Goal: Navigation & Orientation: Find specific page/section

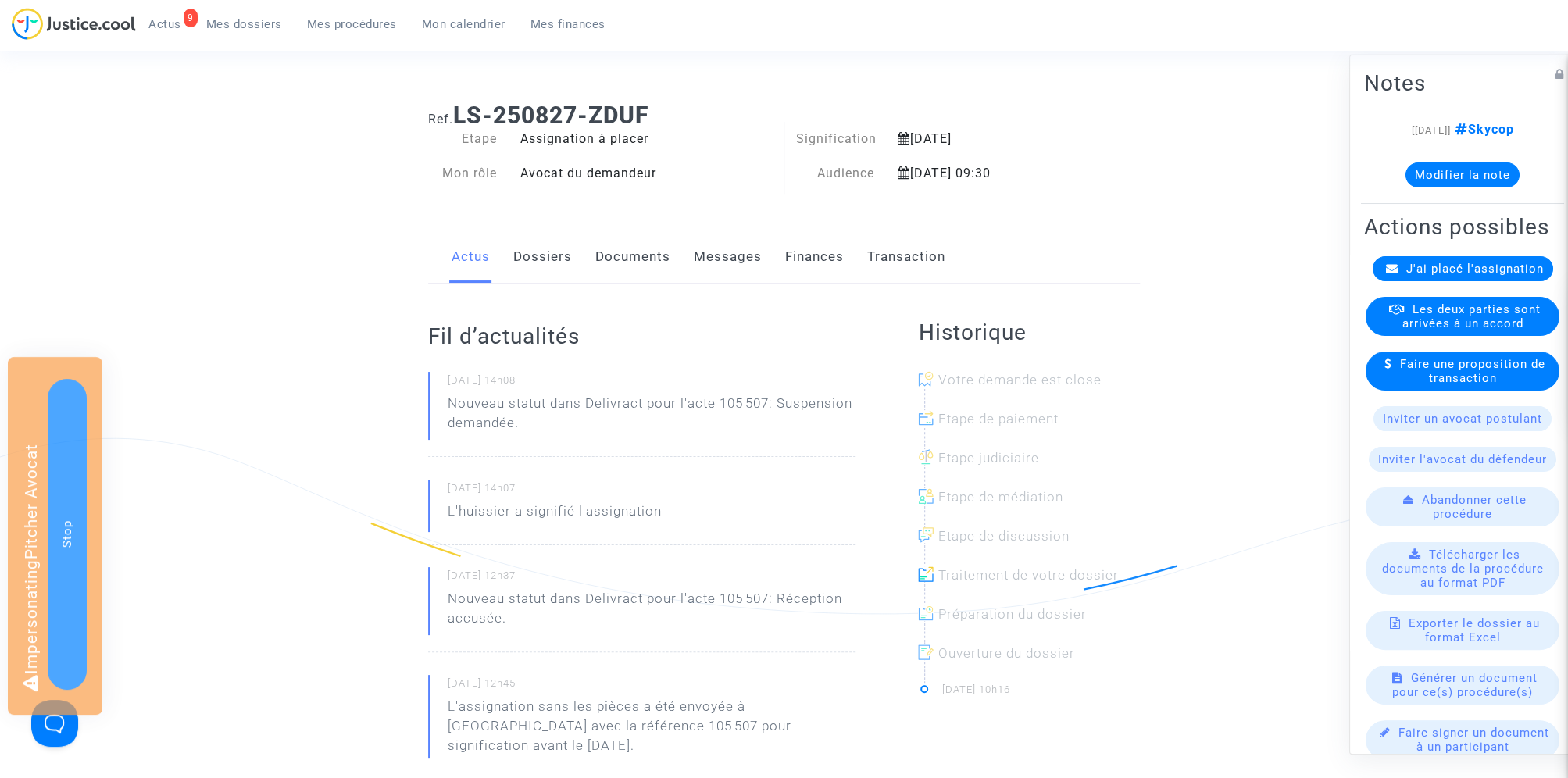
click at [636, 259] on link "Documents" at bounding box center [633, 256] width 75 height 51
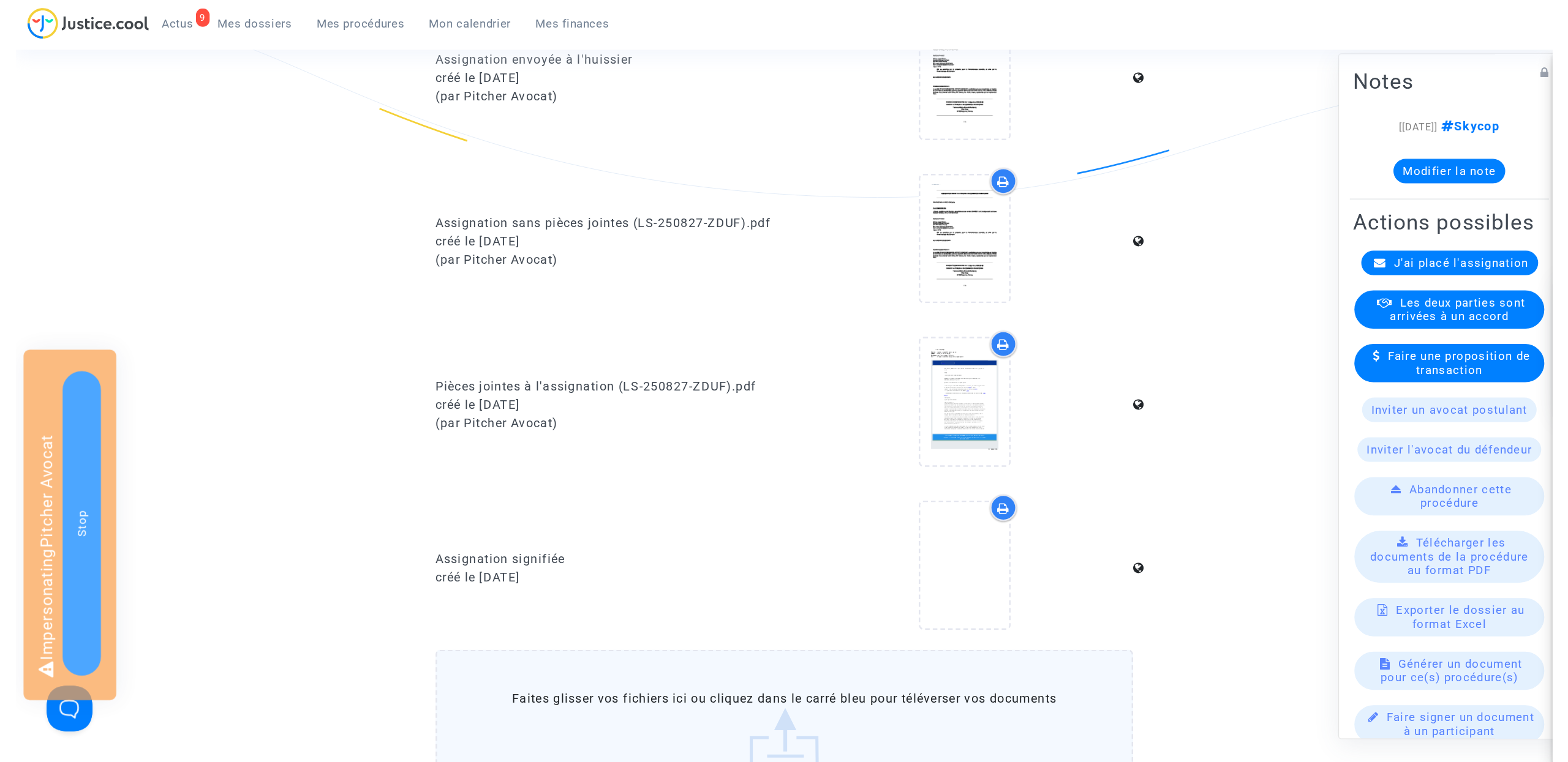
scroll to position [491, 0]
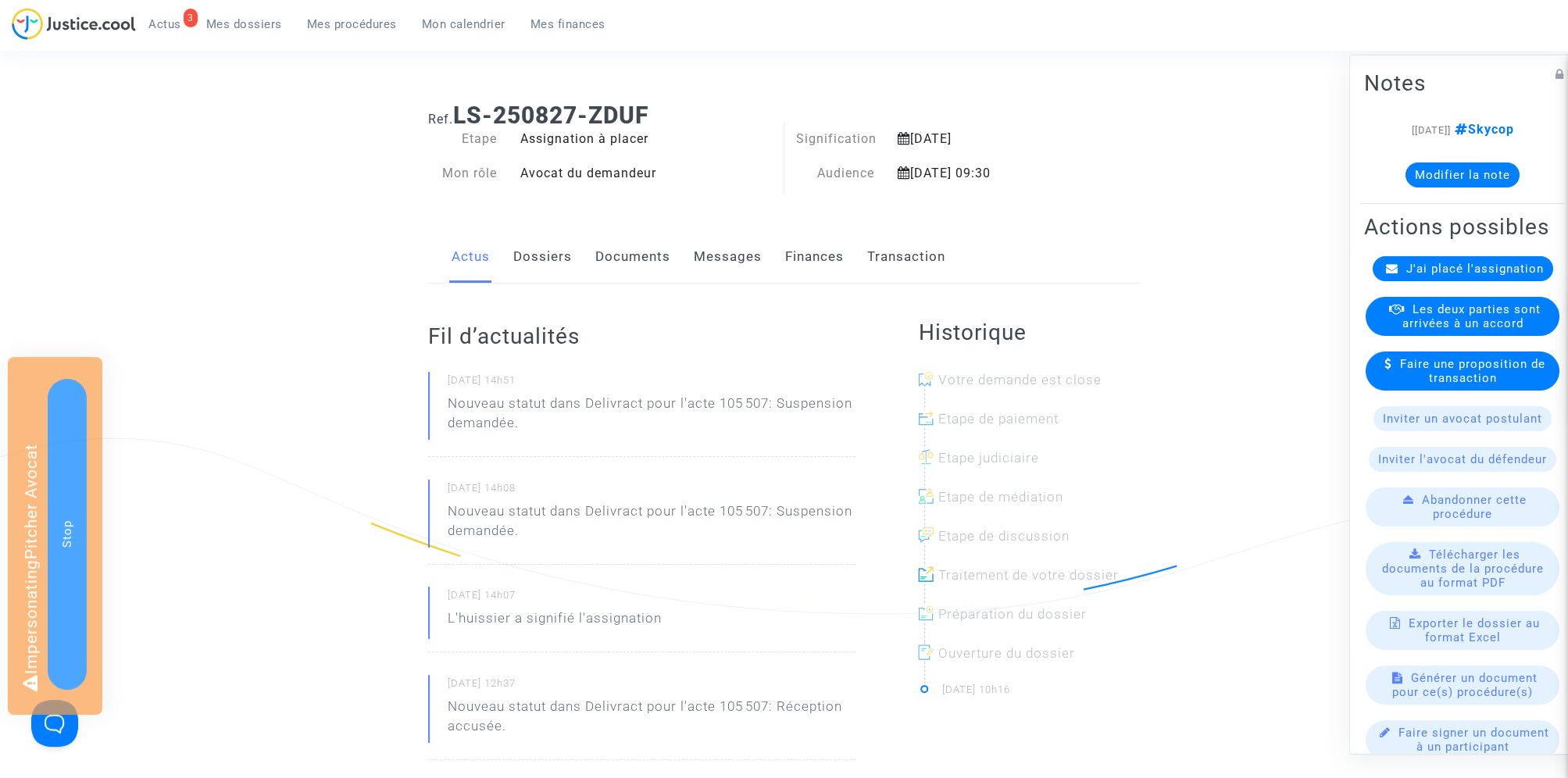
click at [627, 244] on link "Documents" at bounding box center [633, 256] width 75 height 51
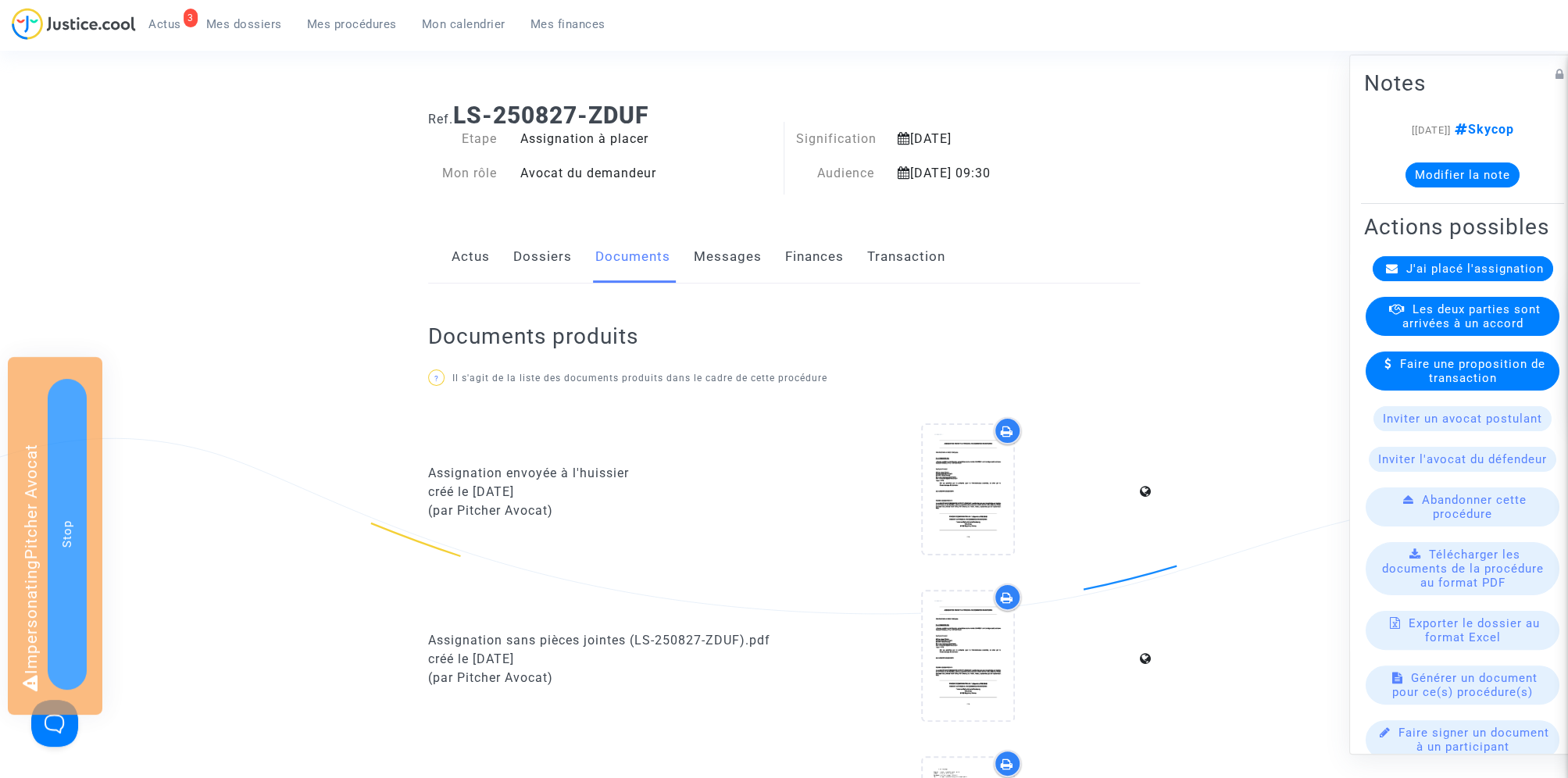
click at [806, 256] on link "Finances" at bounding box center [815, 256] width 59 height 51
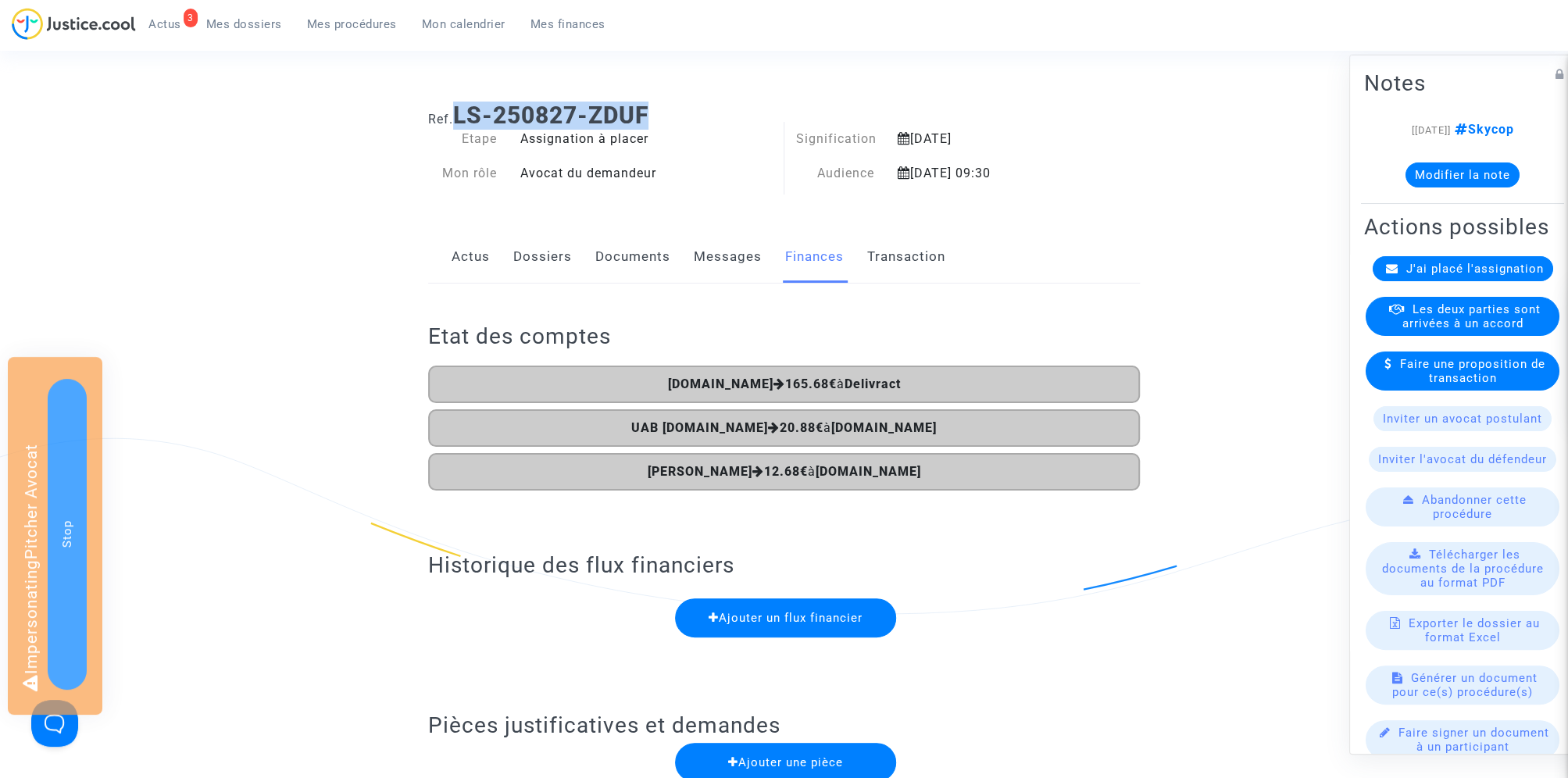
drag, startPoint x: 474, startPoint y: 121, endPoint x: 753, endPoint y: 121, distance: 279.0
click at [753, 121] on h1 "Ref. LS-250827-ZDUF" at bounding box center [784, 116] width 712 height 28
copy b "LS-250827-ZDUF"
click at [638, 251] on link "Documents" at bounding box center [633, 256] width 75 height 51
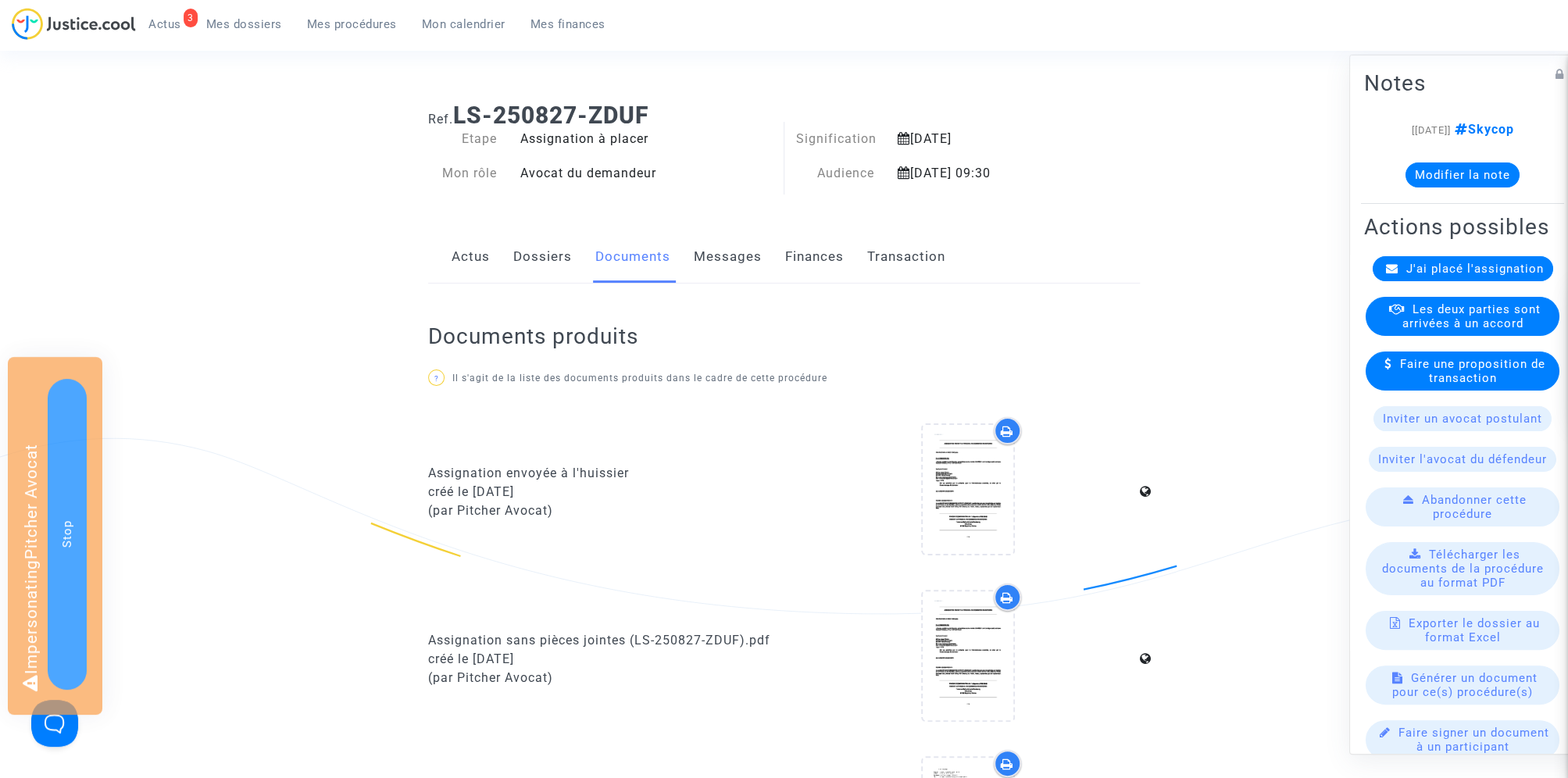
click at [362, 21] on span "Mes procédures" at bounding box center [352, 24] width 90 height 14
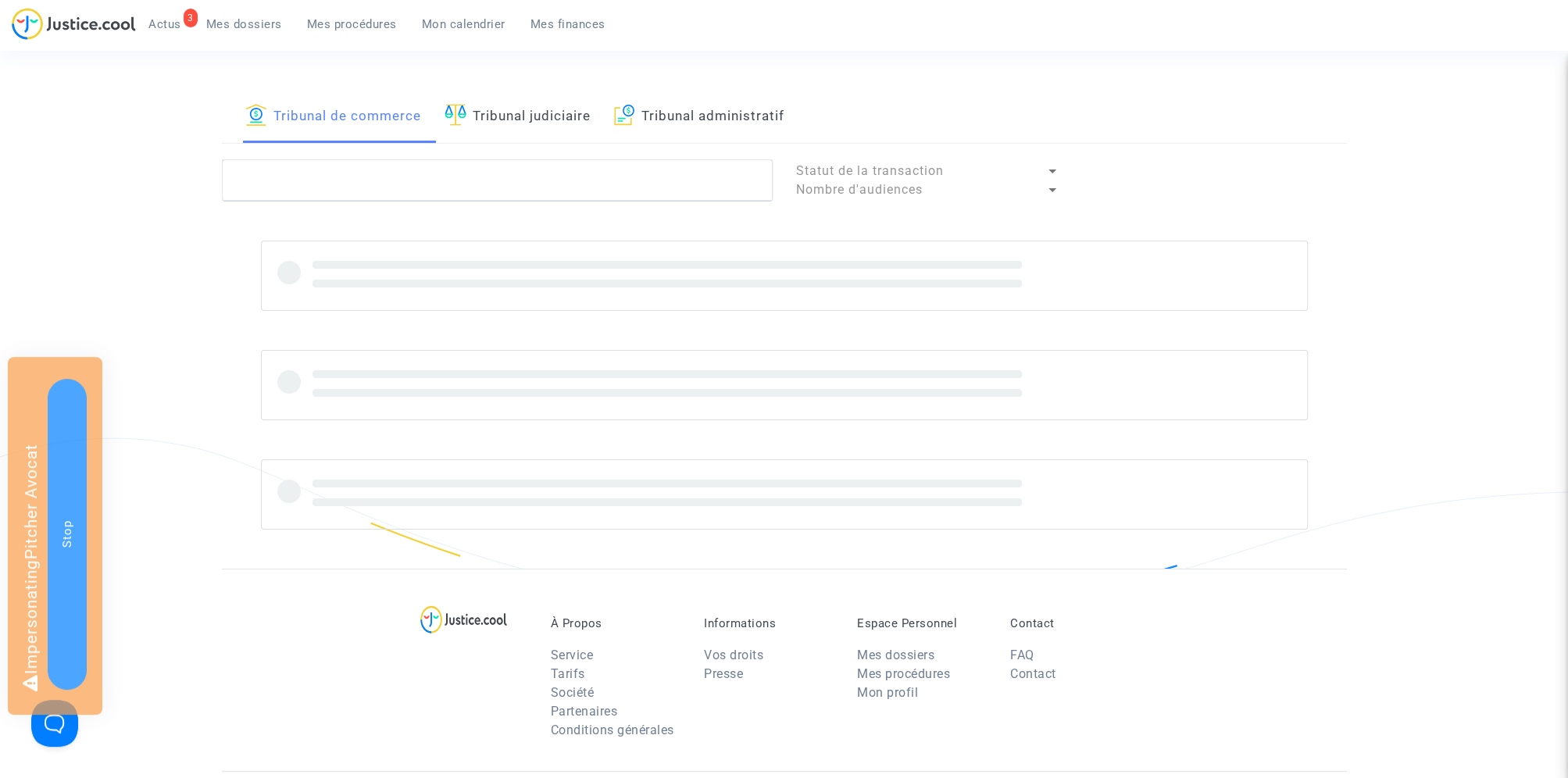
click at [558, 119] on link "Tribunal judiciaire" at bounding box center [518, 116] width 146 height 53
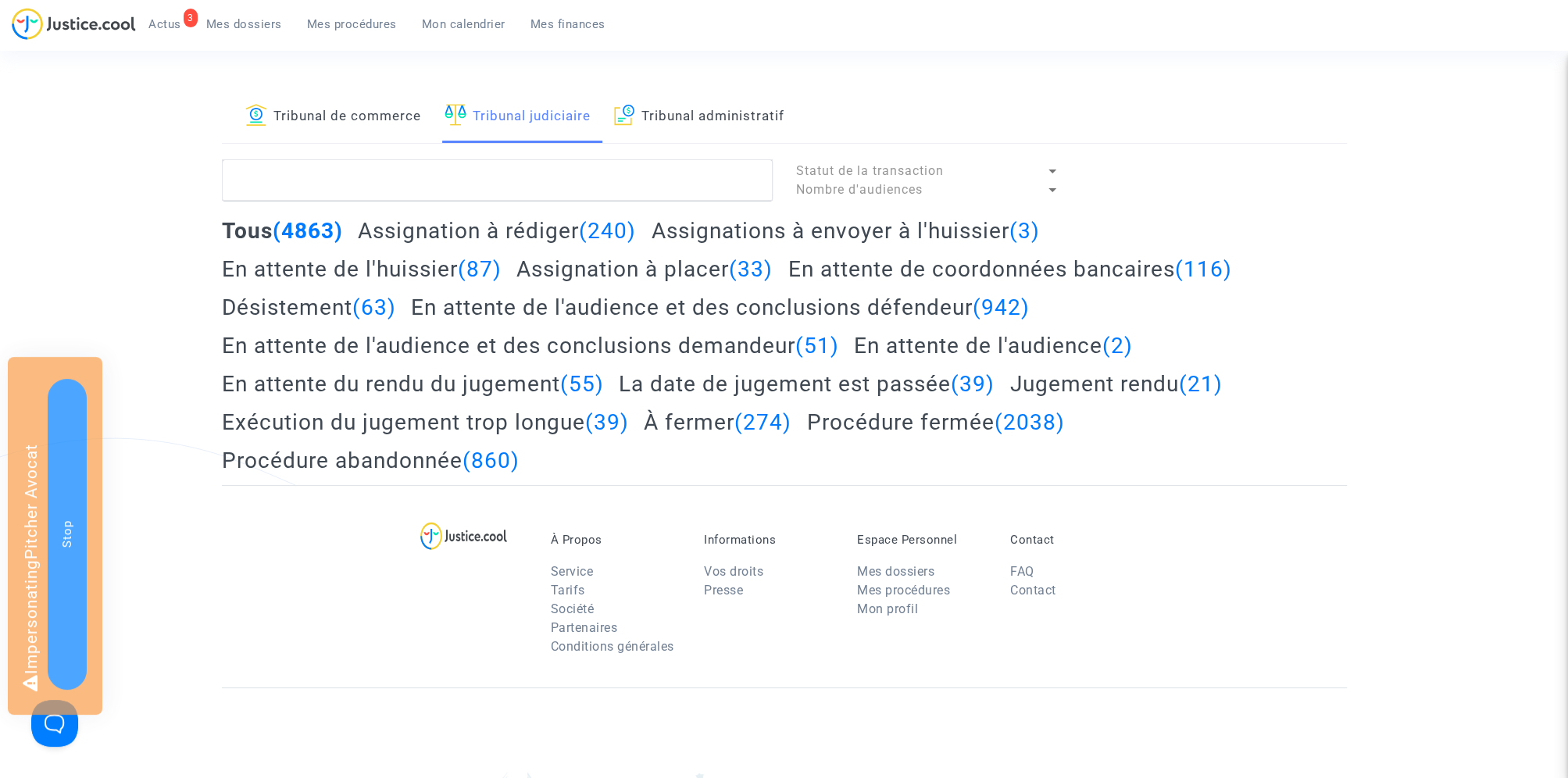
click at [365, 116] on link "Tribunal de commerce" at bounding box center [333, 116] width 176 height 53
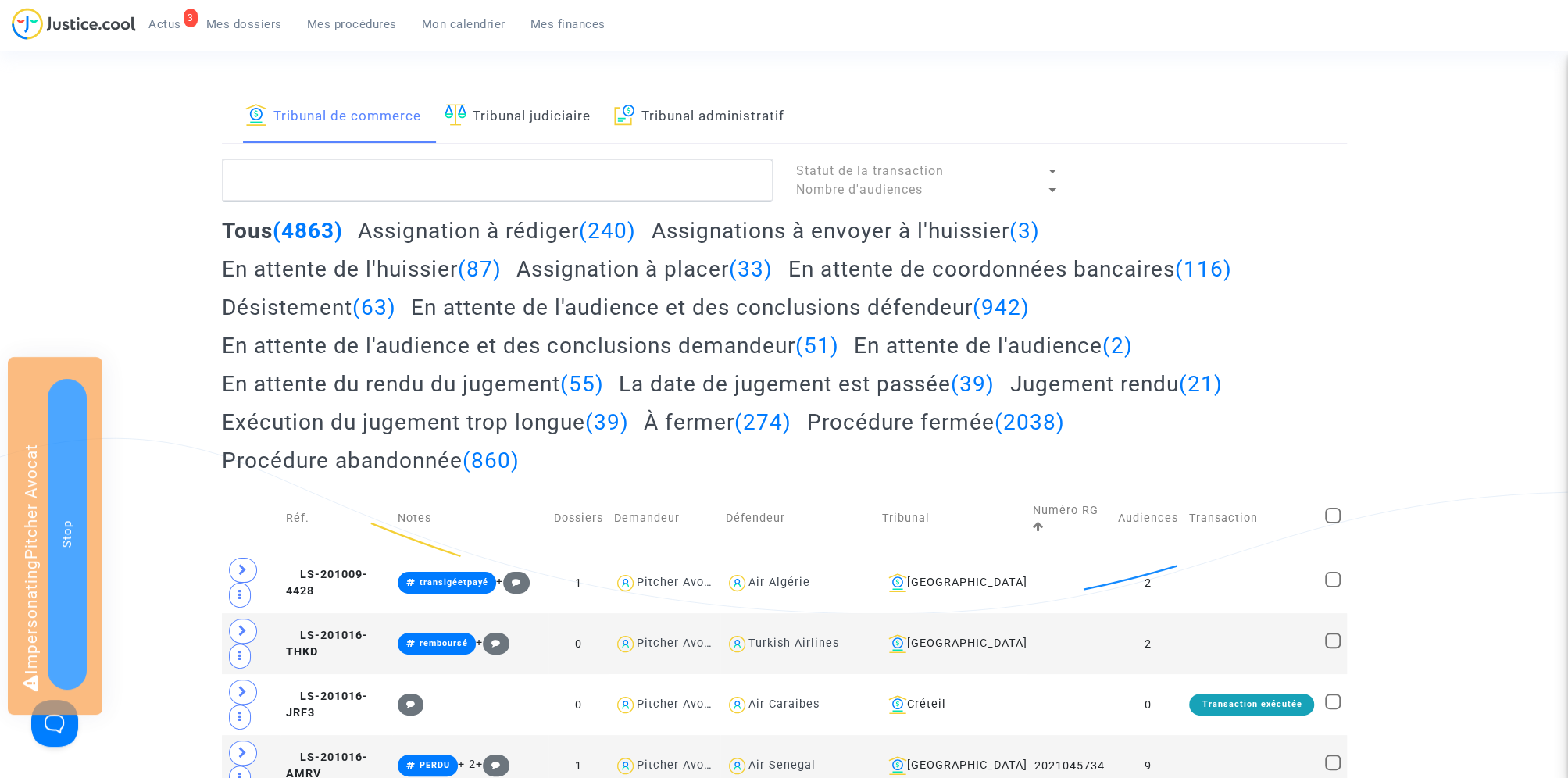
click at [650, 267] on h2 "Assignation à placer (33)" at bounding box center [644, 269] width 256 height 28
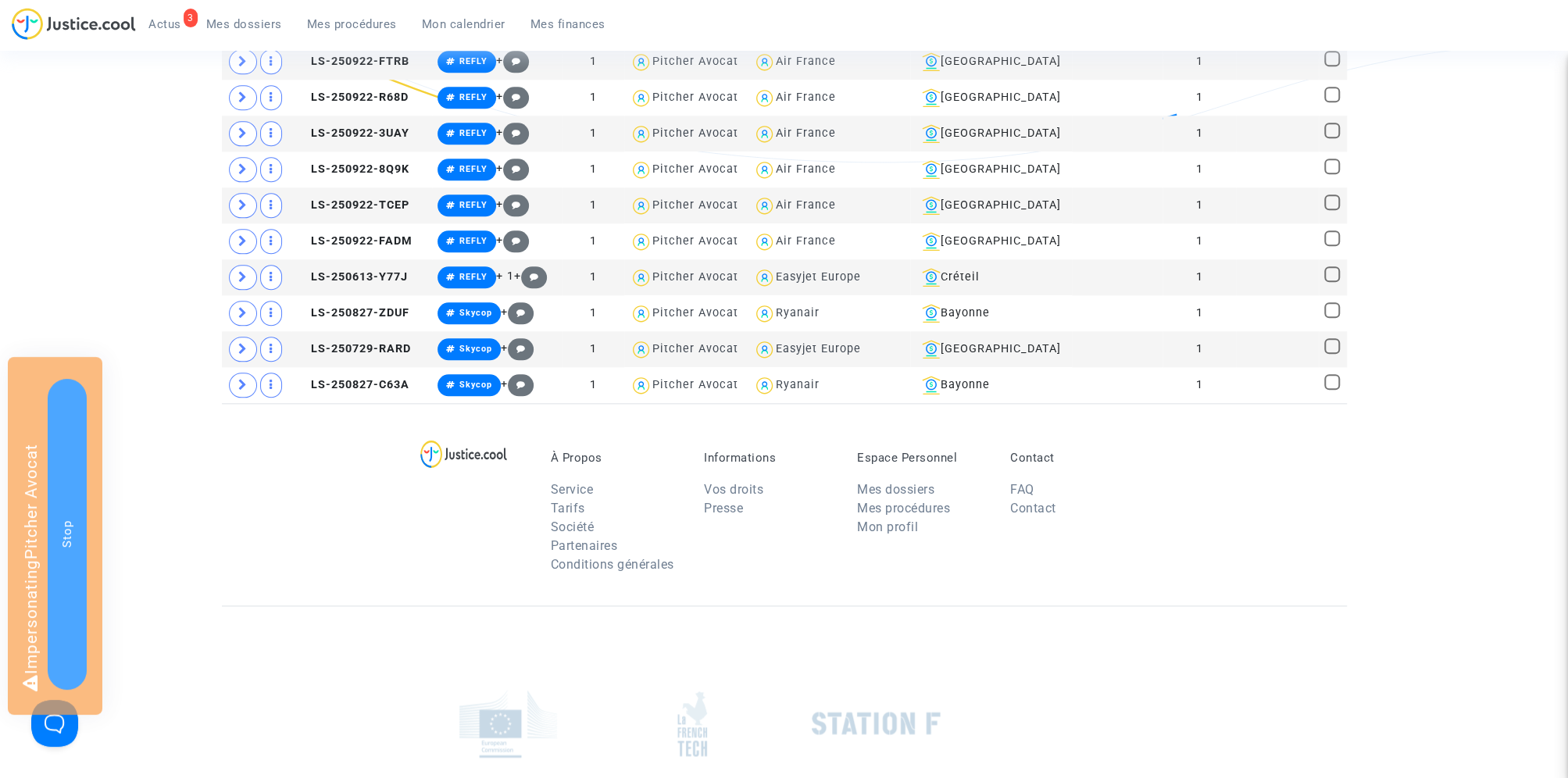
scroll to position [1217, 0]
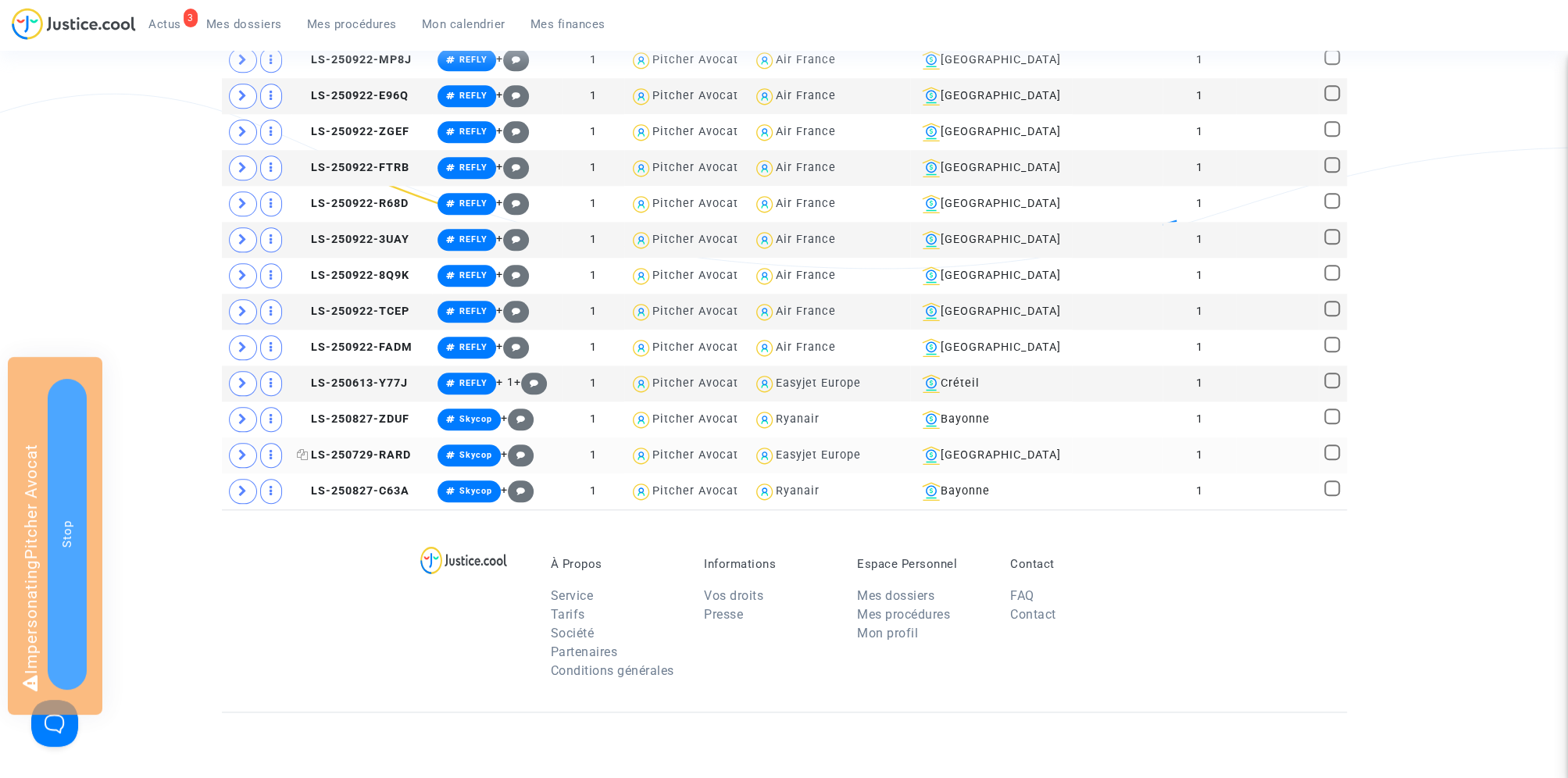
click at [388, 448] on span "LS-250729-RARD" at bounding box center [354, 455] width 114 height 13
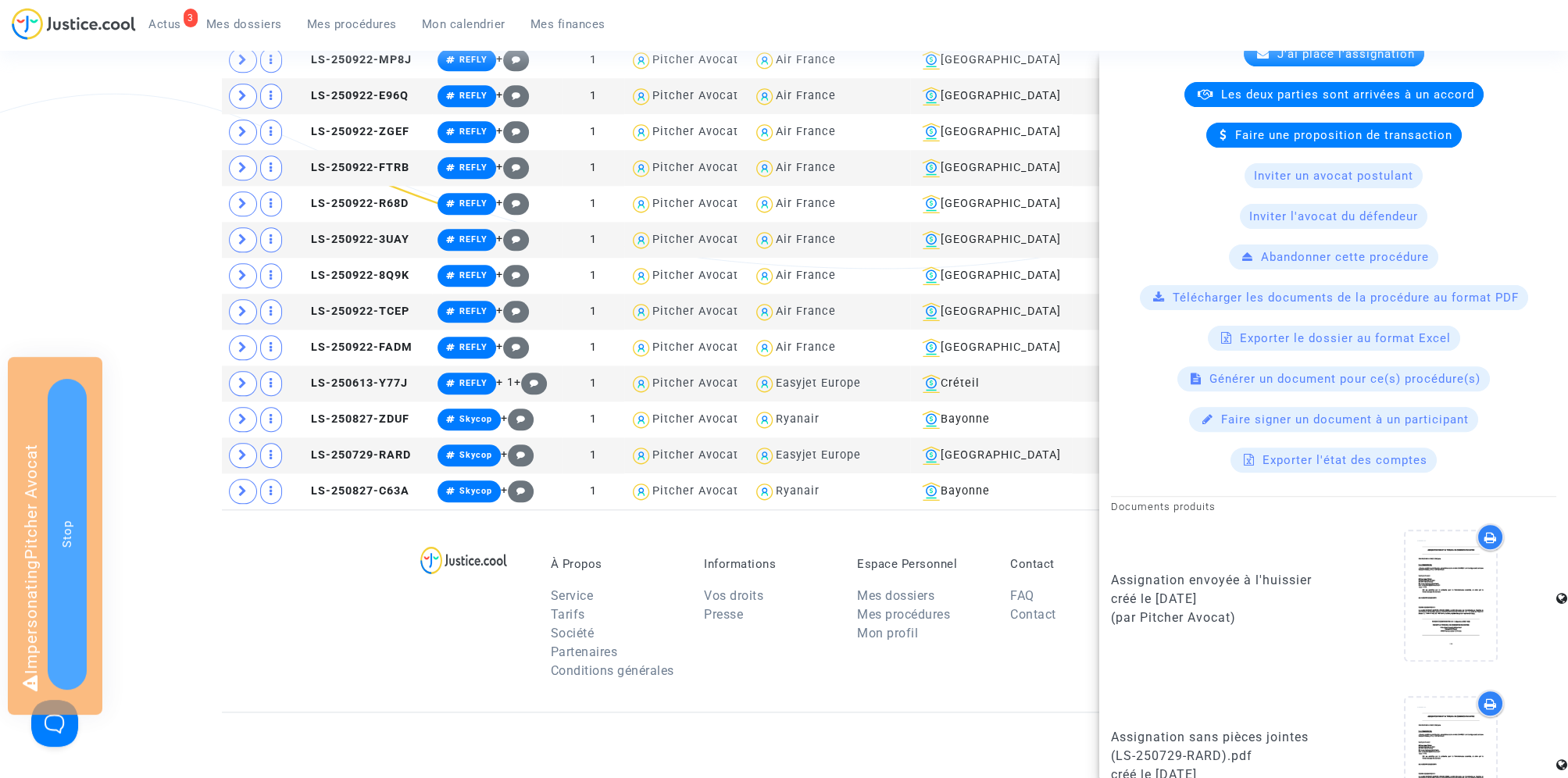
scroll to position [678, 0]
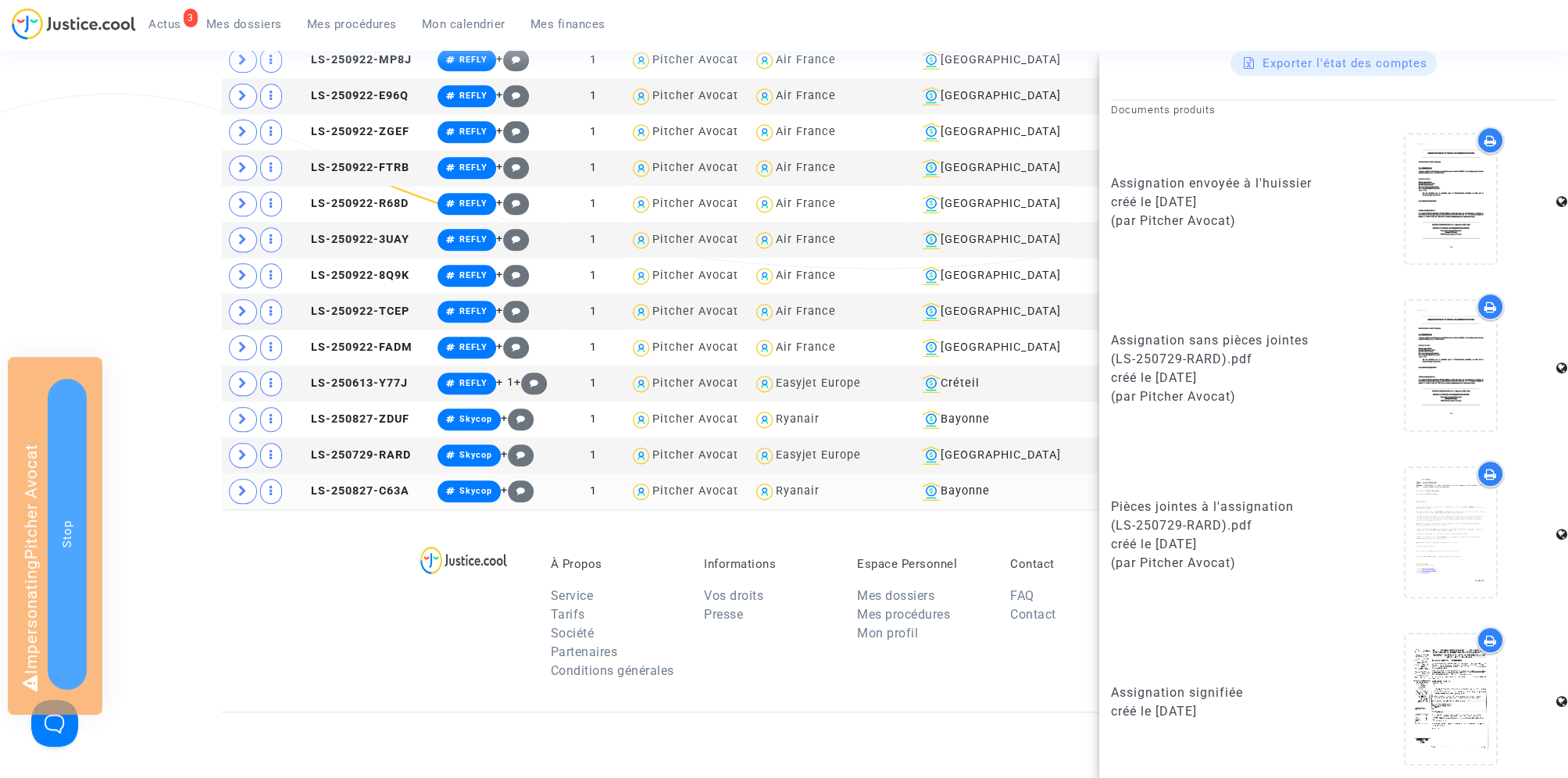
click at [389, 479] on td "LS-250827-C63A" at bounding box center [361, 492] width 141 height 36
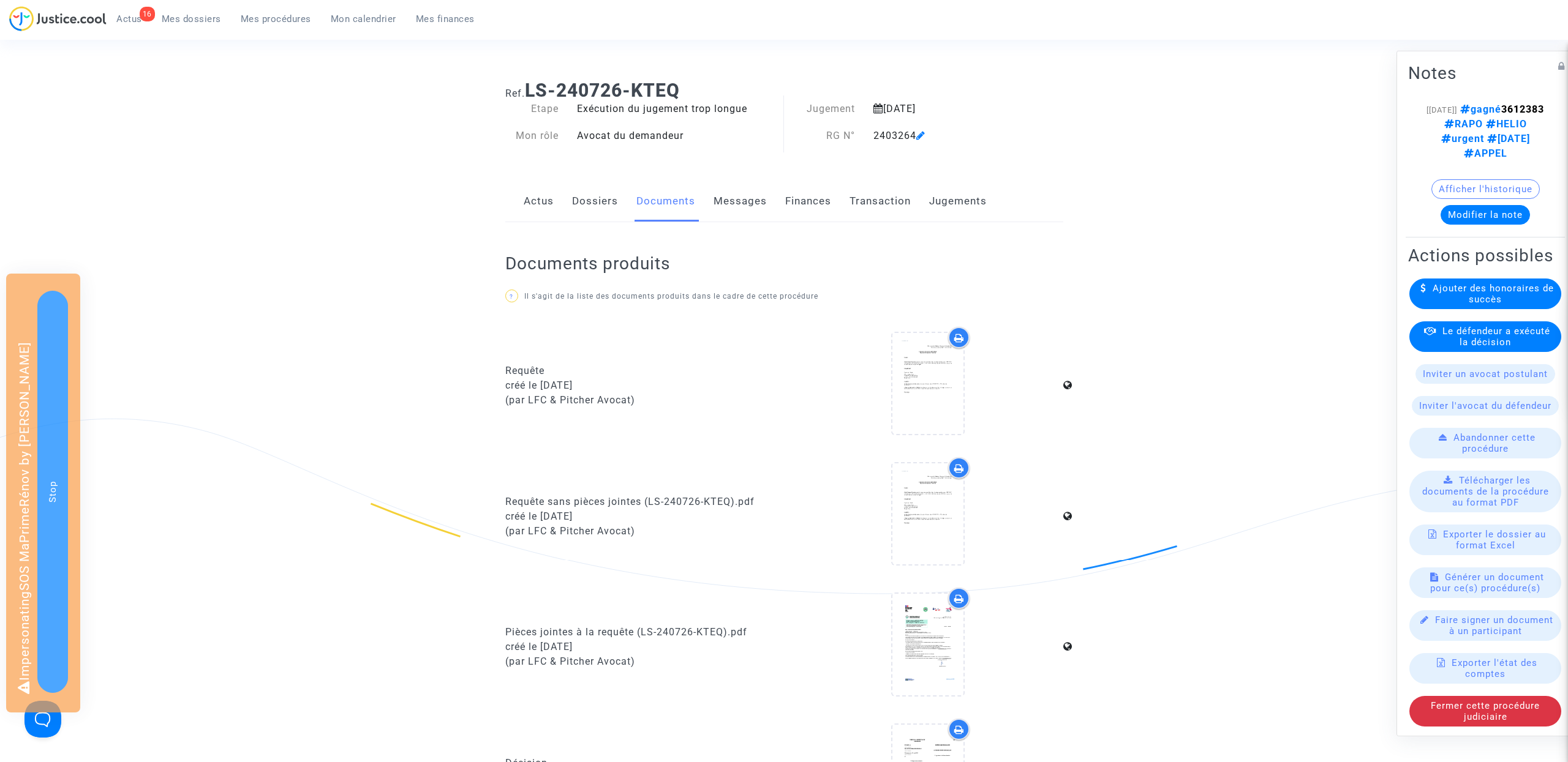
scroll to position [62, 0]
